Goal: Task Accomplishment & Management: Manage account settings

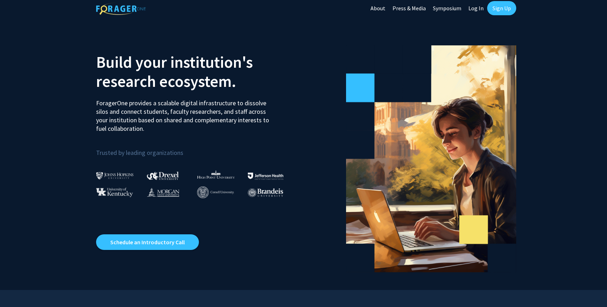
scroll to position [6, 0]
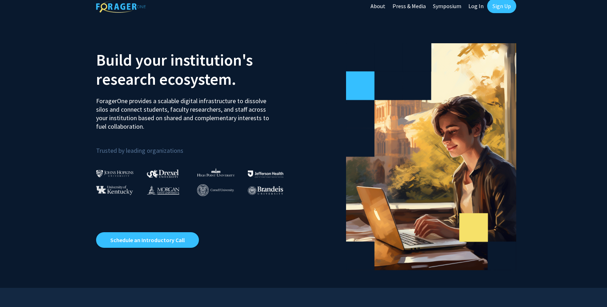
click at [494, 7] on link "Sign Up" at bounding box center [501, 6] width 29 height 14
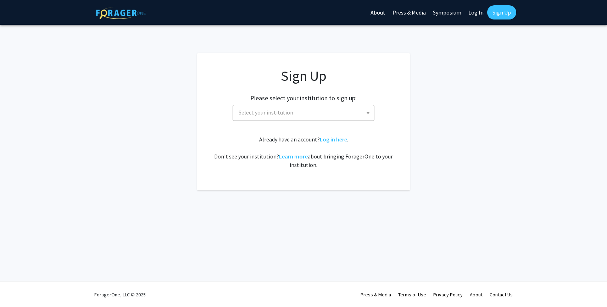
click at [273, 115] on span "Select your institution" at bounding box center [266, 112] width 55 height 7
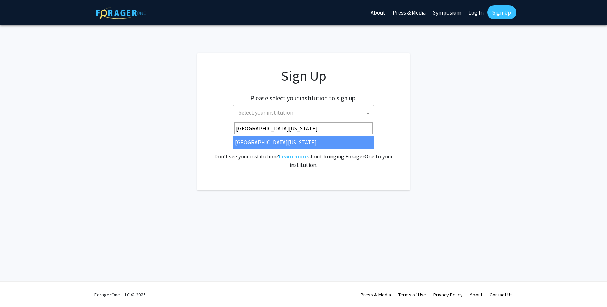
type input "[GEOGRAPHIC_DATA][US_STATE]"
select select "33"
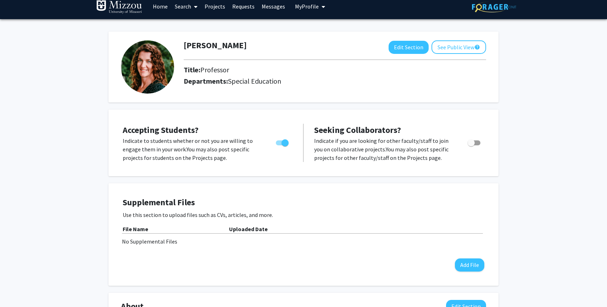
scroll to position [7, 0]
click at [478, 141] on span "Toggle" at bounding box center [474, 142] width 13 height 5
click at [471, 145] on input "Toggle" at bounding box center [471, 145] width 0 height 0
checkbox input "true"
